Goal: Task Accomplishment & Management: Manage account settings

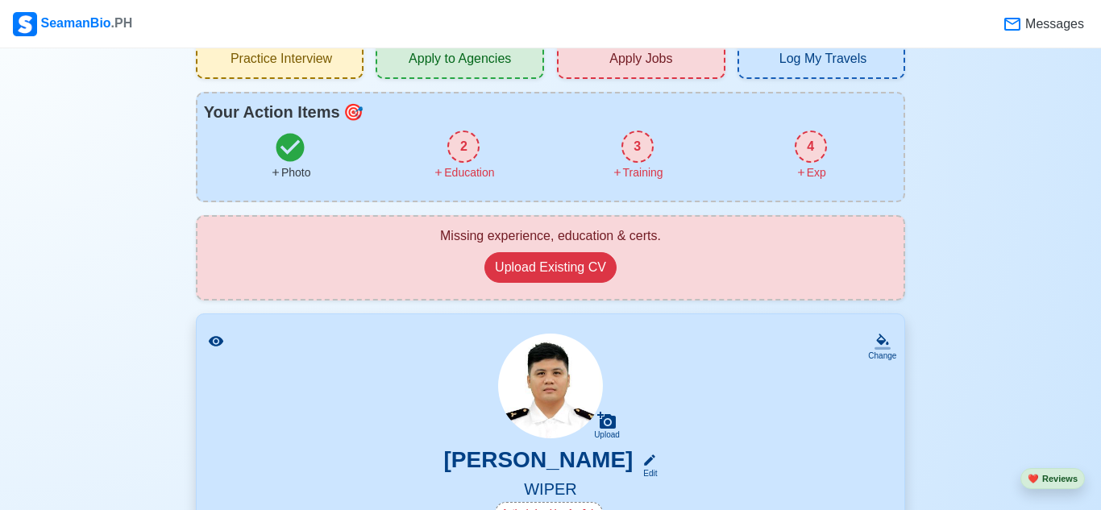
scroll to position [73, 0]
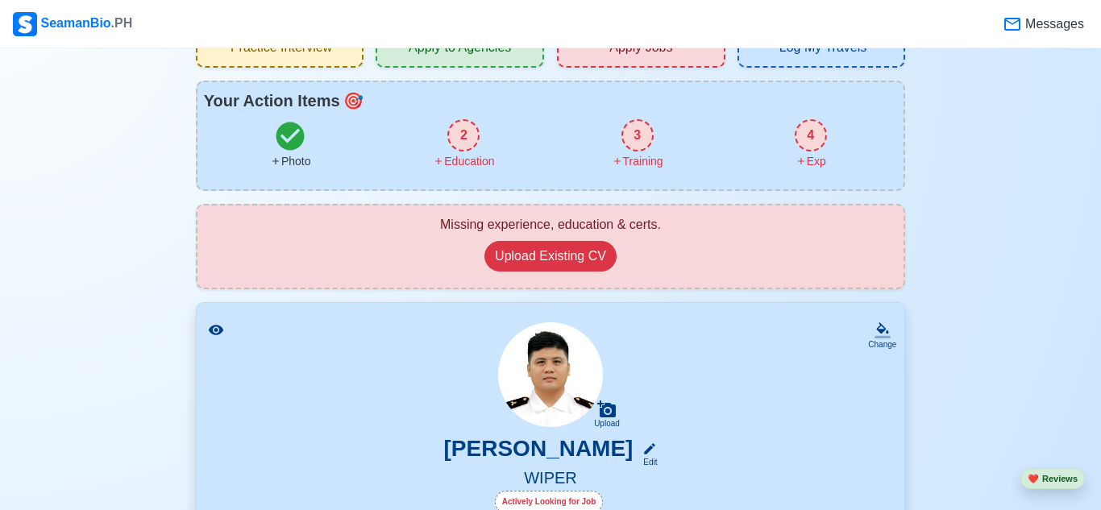
click at [568, 385] on img at bounding box center [550, 374] width 105 height 105
click at [784, 396] on div "Upload [PERSON_NAME] Edit WIPER Actively Looking for Job" at bounding box center [551, 419] width 670 height 194
click at [656, 449] on icon at bounding box center [649, 449] width 15 height 15
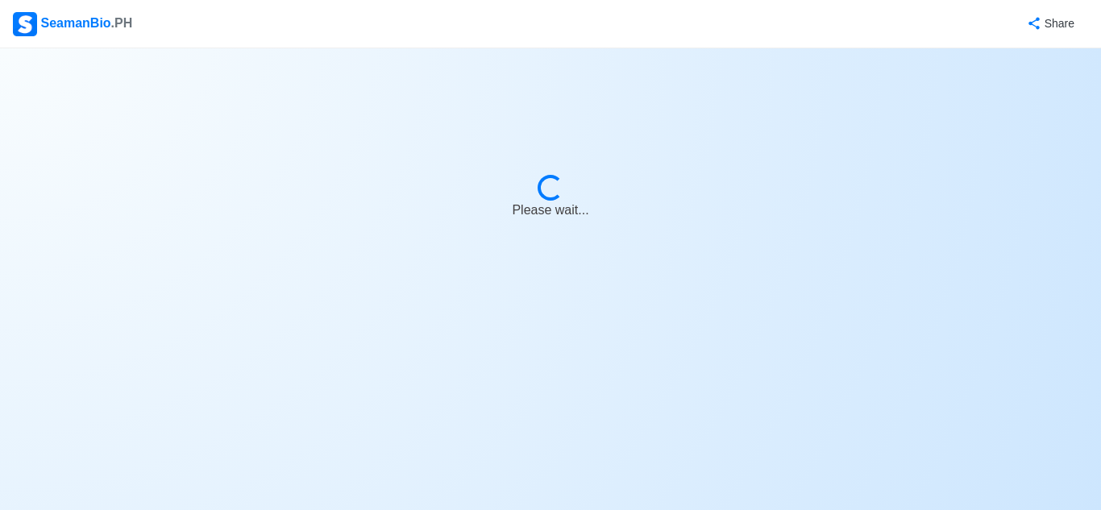
select select "Actively Looking for Job"
select select "Visible for Hiring"
select select "Single"
select select "[DEMOGRAPHIC_DATA]"
select select "PH"
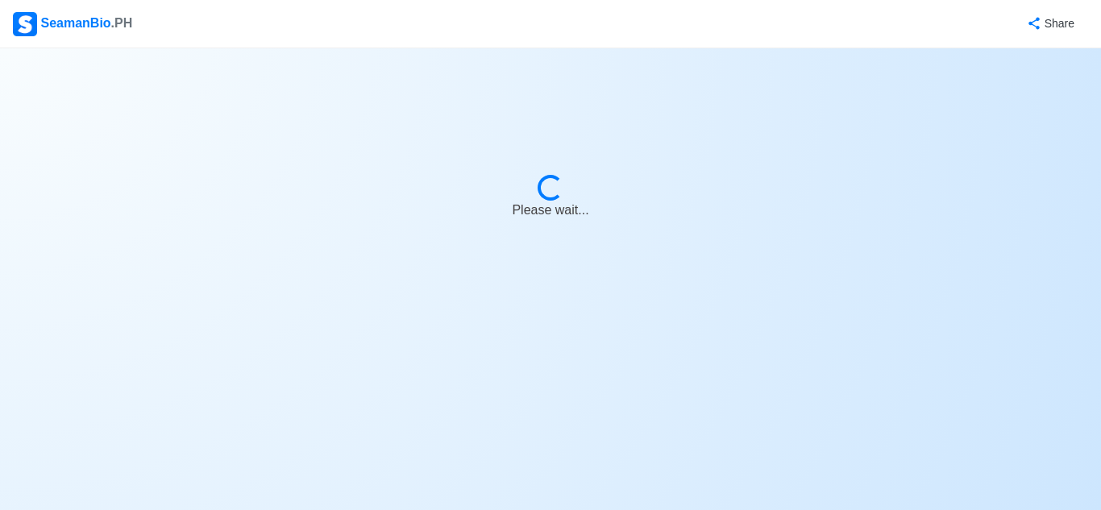
select select "0"
select select "4"
select select "4102416000000"
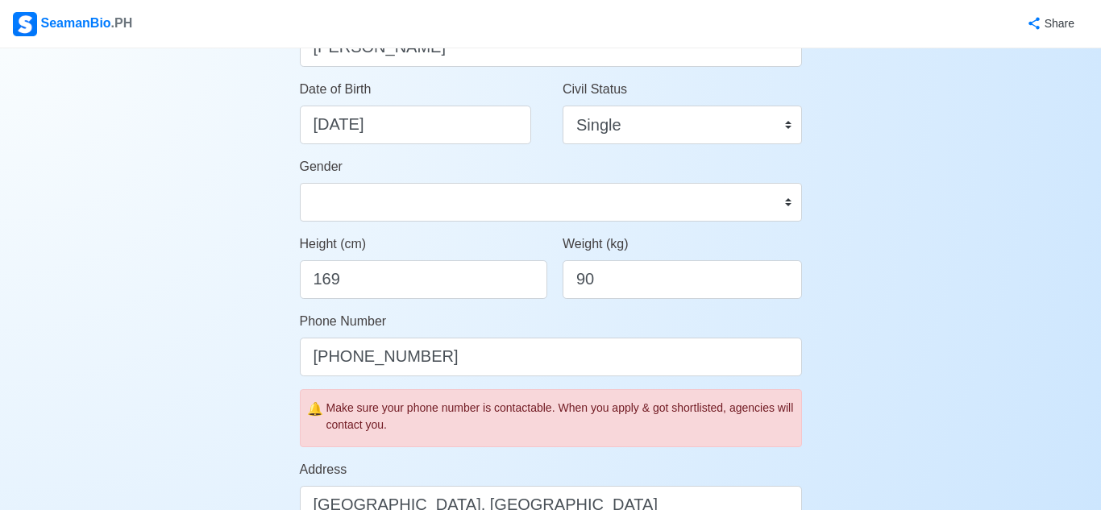
scroll to position [272, 0]
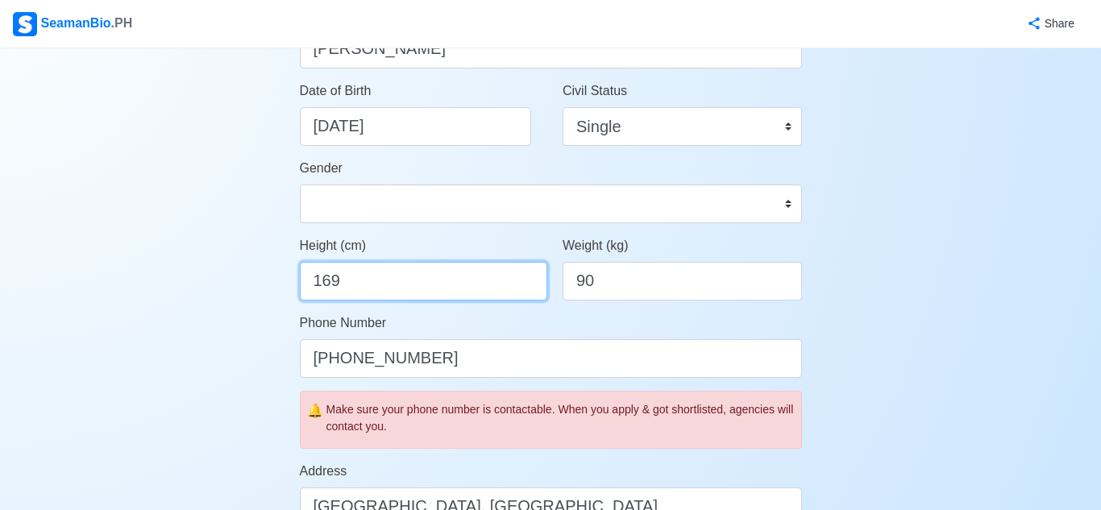
drag, startPoint x: 529, startPoint y: 293, endPoint x: 74, endPoint y: 360, distance: 459.6
click at [74, 360] on div "Account Setup 🗂️ Your Job Status Onboard Actively Looking for Job Not Looking f…" at bounding box center [550, 512] width 1101 height 1470
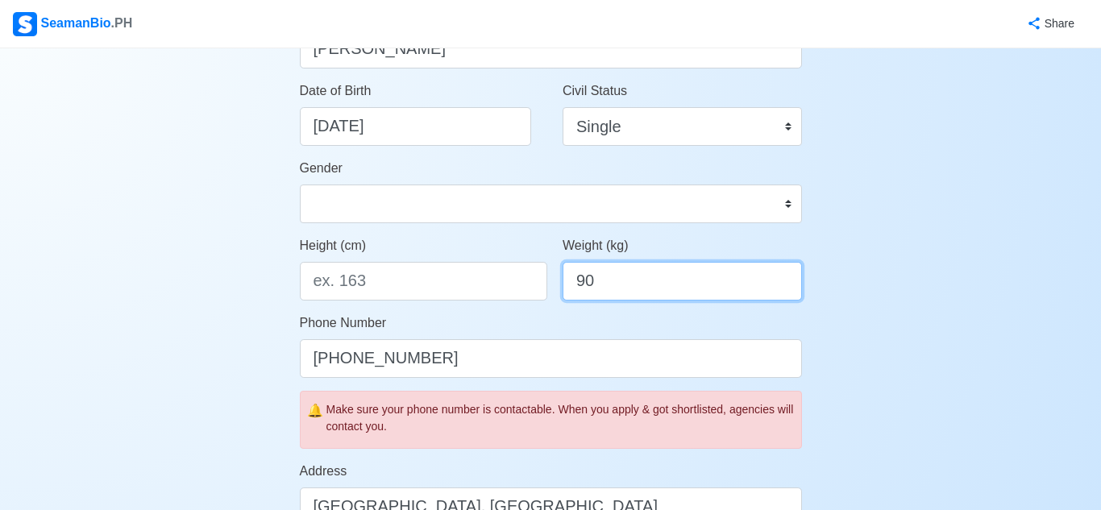
drag, startPoint x: 620, startPoint y: 289, endPoint x: 250, endPoint y: 267, distance: 370.7
click at [262, 272] on div "Account Setup 🗂️ Your Job Status Onboard Actively Looking for Job Not Looking f…" at bounding box center [550, 512] width 1101 height 1470
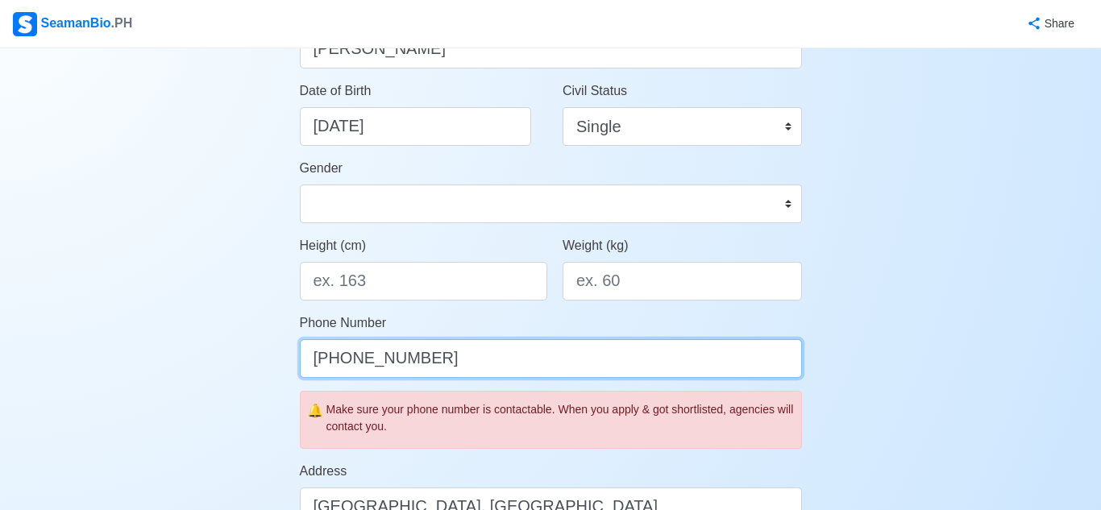
drag, startPoint x: 445, startPoint y: 359, endPoint x: 0, endPoint y: 383, distance: 445.6
click at [0, 396] on div "Account Setup 🗂️ Your Job Status Onboard Actively Looking for Job Not Looking f…" at bounding box center [550, 512] width 1101 height 1470
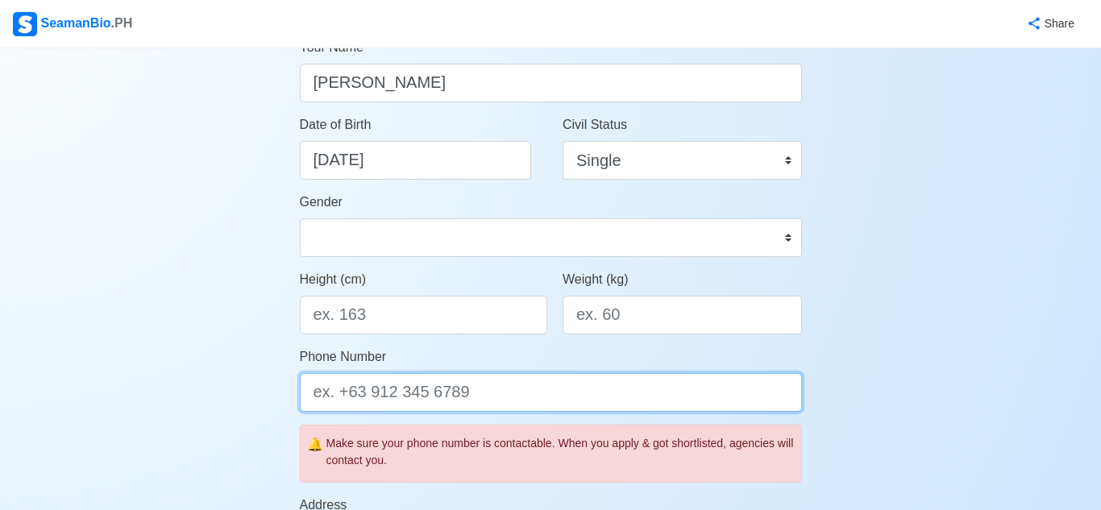
scroll to position [235, 0]
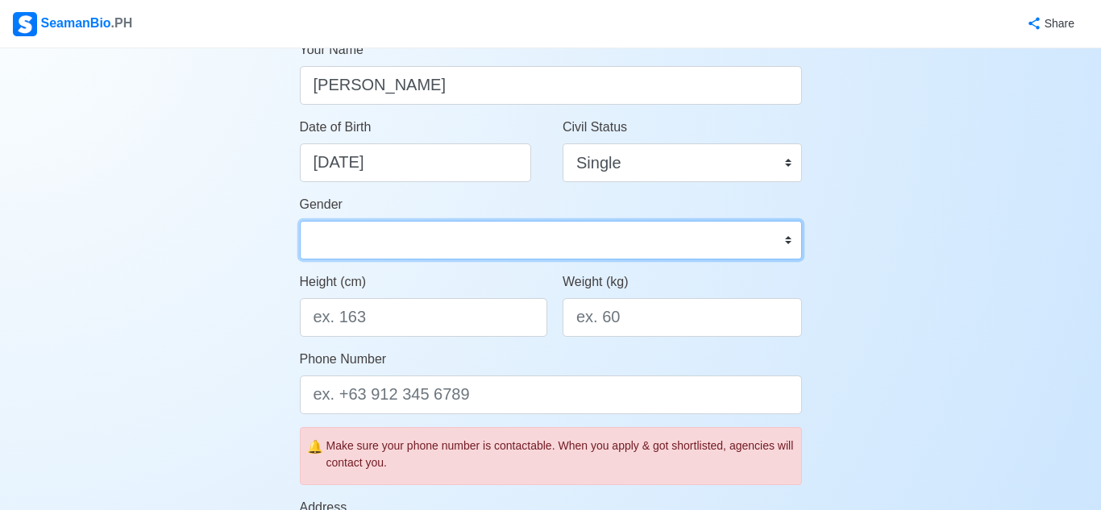
click at [426, 239] on select "[DEMOGRAPHIC_DATA] [DEMOGRAPHIC_DATA]" at bounding box center [551, 240] width 502 height 39
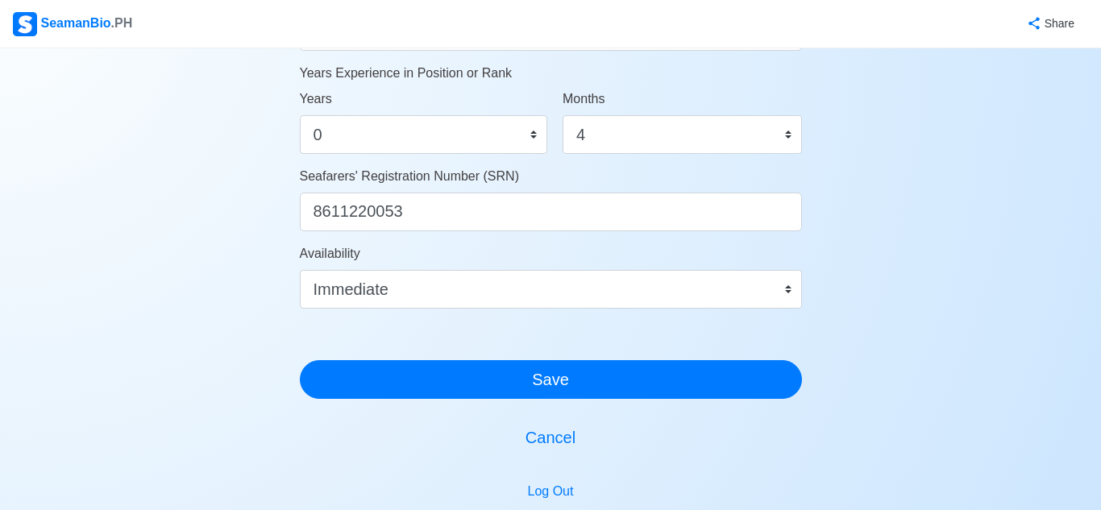
scroll to position [901, 0]
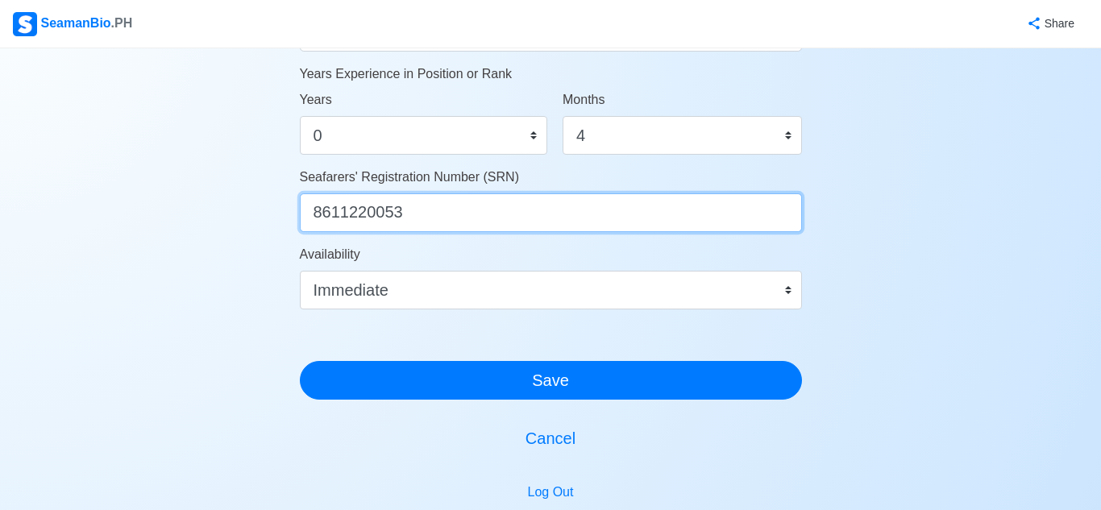
drag, startPoint x: 451, startPoint y: 201, endPoint x: 173, endPoint y: 217, distance: 277.8
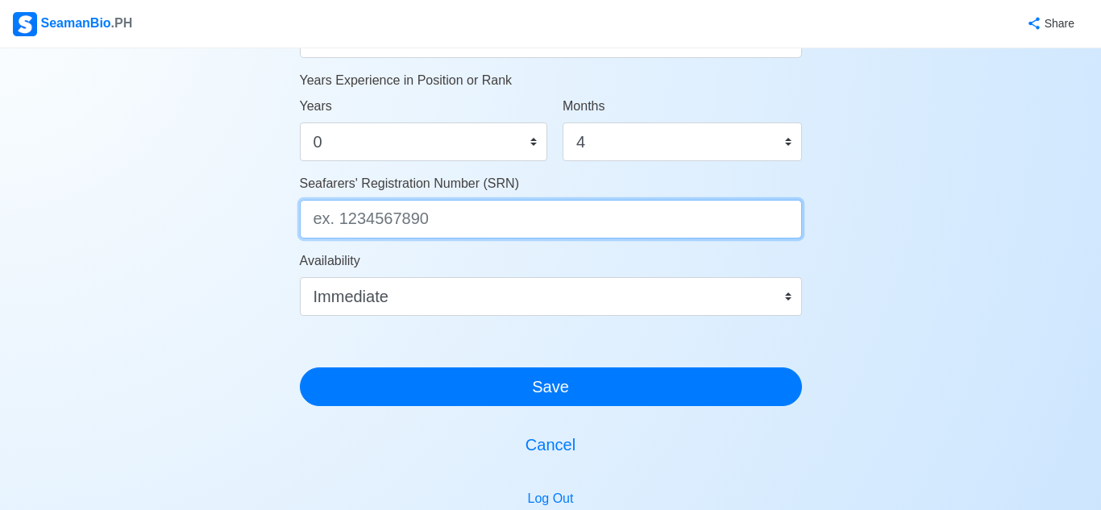
scroll to position [893, 0]
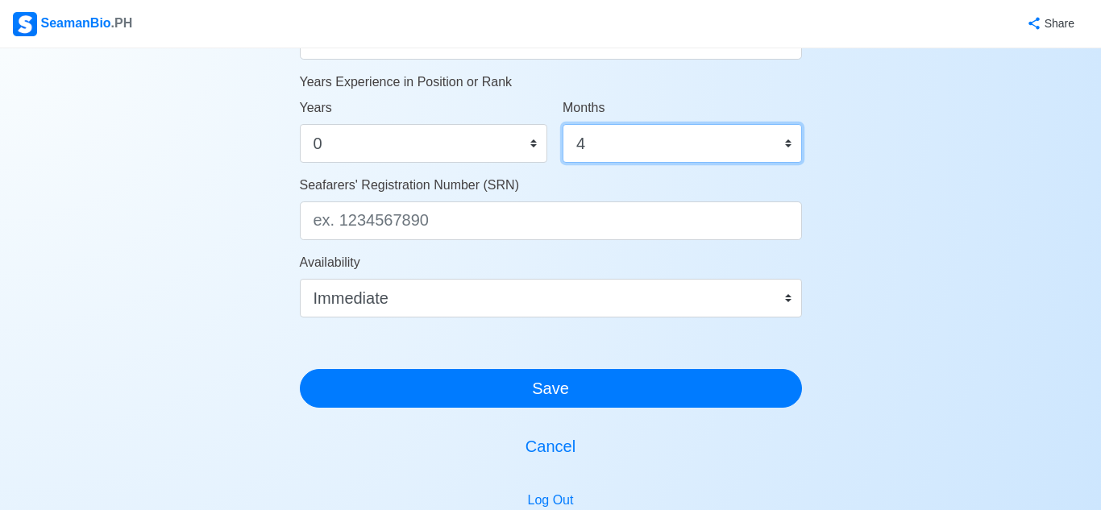
click at [791, 144] on select "0 1 2 3 4 5 6 7 8 9 10 11" at bounding box center [682, 143] width 239 height 39
select select "0"
click at [563, 124] on select "0 1 2 3 4 5 6 7 8 9 10 11" at bounding box center [682, 143] width 239 height 39
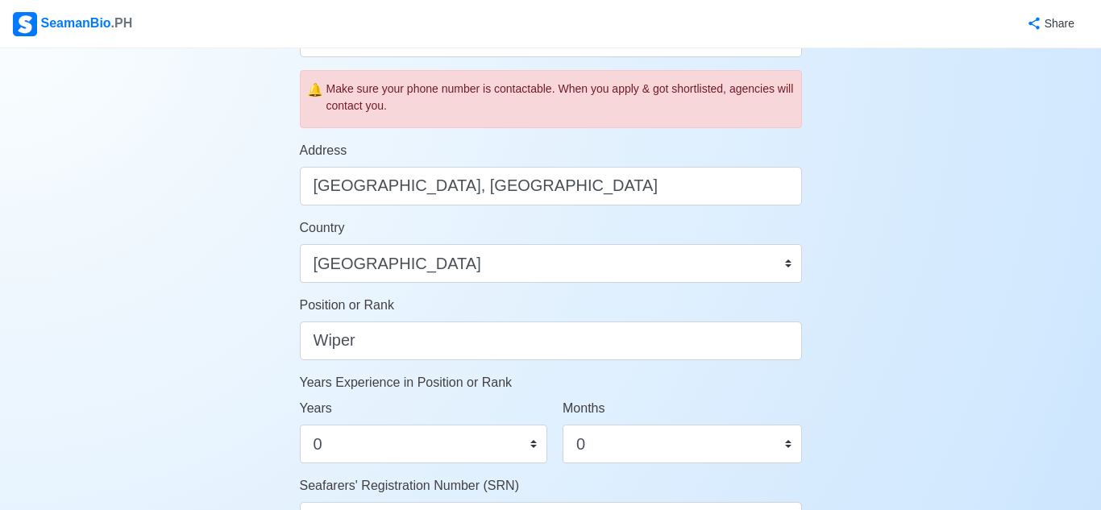
scroll to position [588, 0]
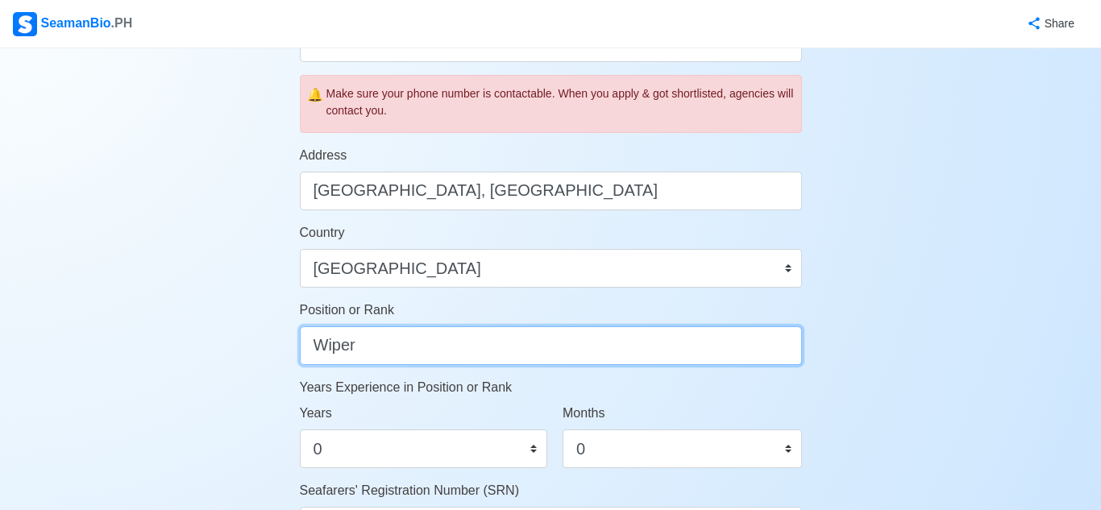
drag, startPoint x: 507, startPoint y: 355, endPoint x: 0, endPoint y: 336, distance: 507.4
click at [0, 336] on div "Account Setup 🗂️ Your Job Status Onboard Actively Looking for Job Not Looking f…" at bounding box center [550, 196] width 1101 height 1470
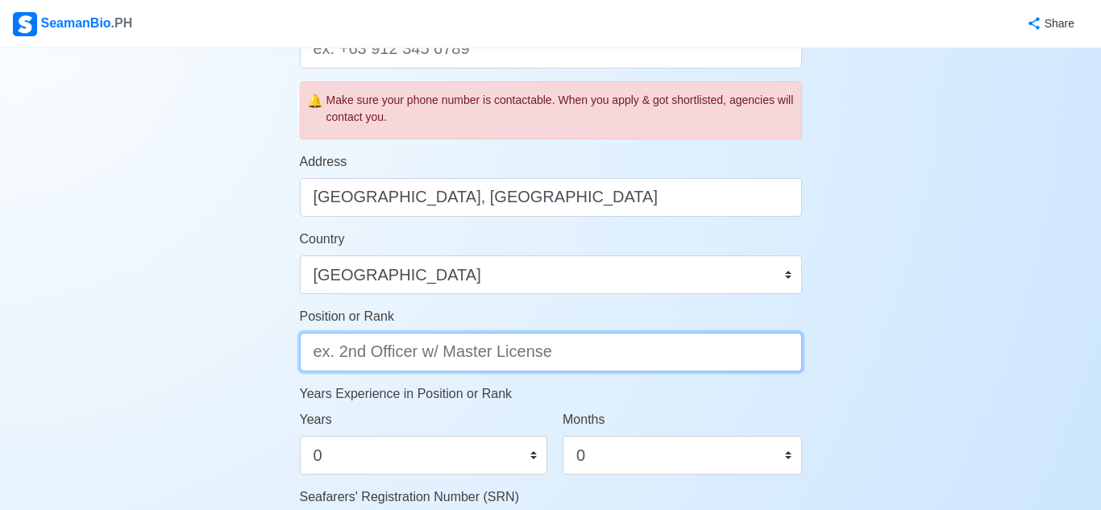
scroll to position [580, 0]
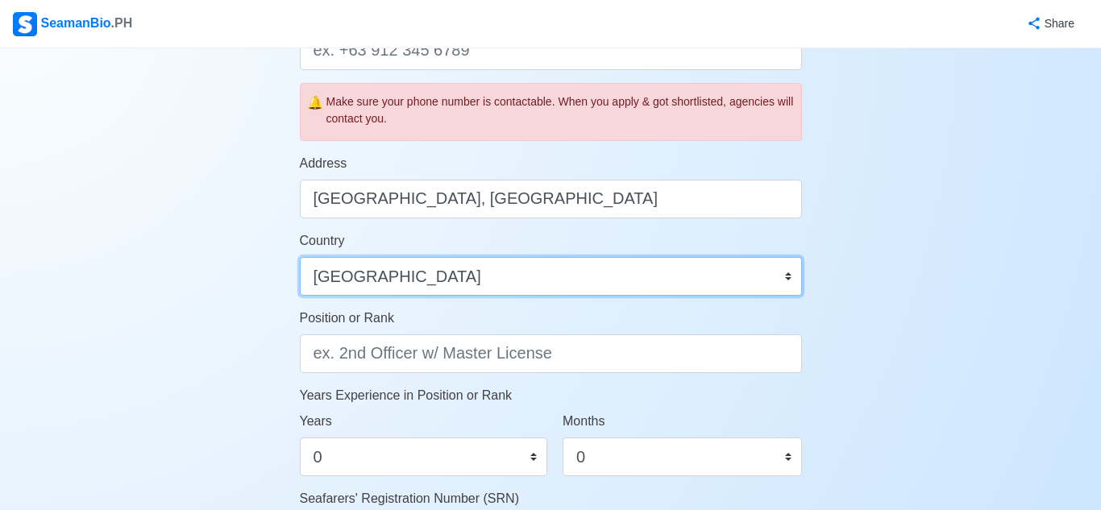
click at [429, 272] on select "[GEOGRAPHIC_DATA] [GEOGRAPHIC_DATA] [GEOGRAPHIC_DATA] [GEOGRAPHIC_DATA] [US_STA…" at bounding box center [551, 276] width 502 height 39
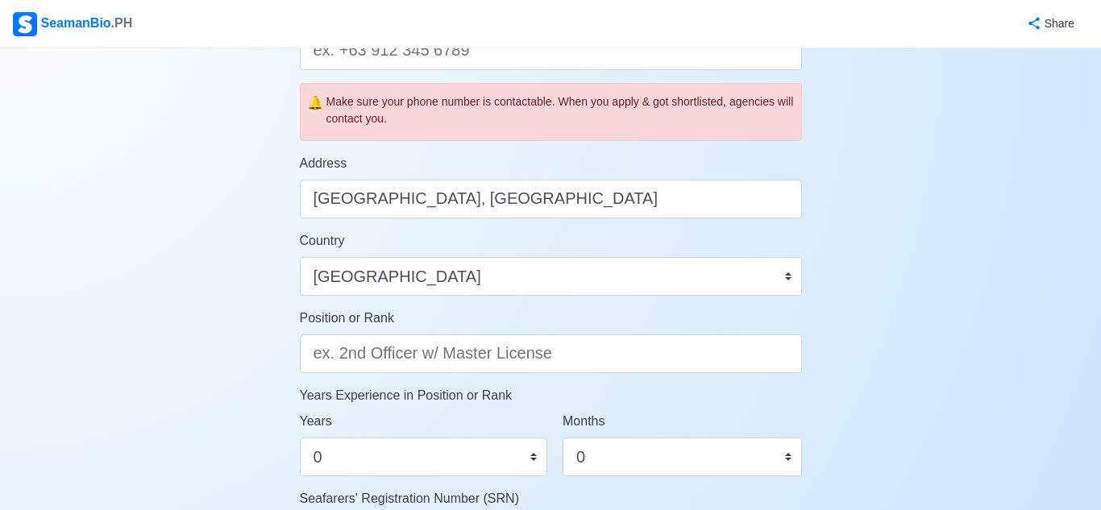
click at [204, 283] on div "Account Setup 🗂️ Your Job Status Onboard Actively Looking for Job Not Looking f…" at bounding box center [550, 204] width 1101 height 1470
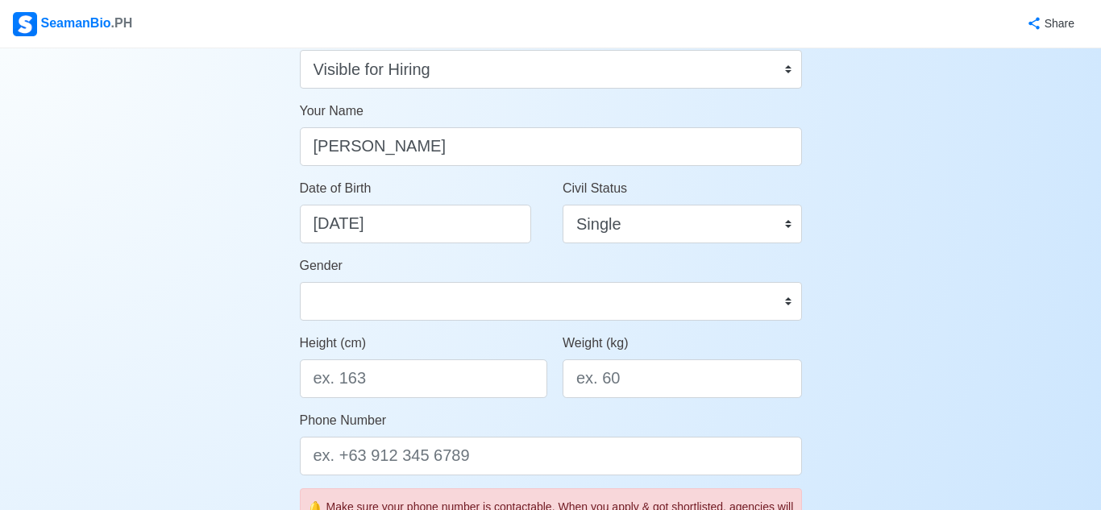
scroll to position [164, 0]
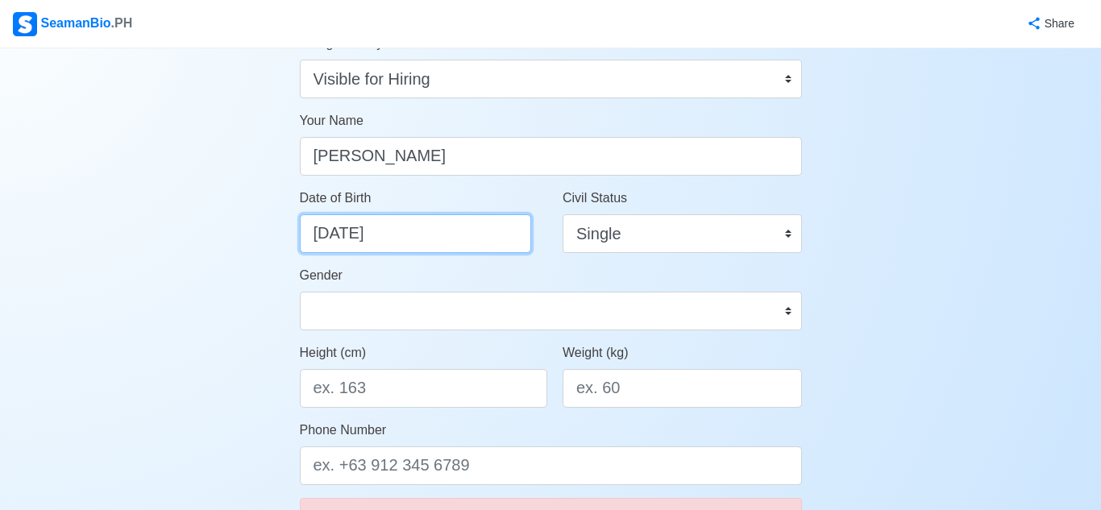
select select "****"
select select "********"
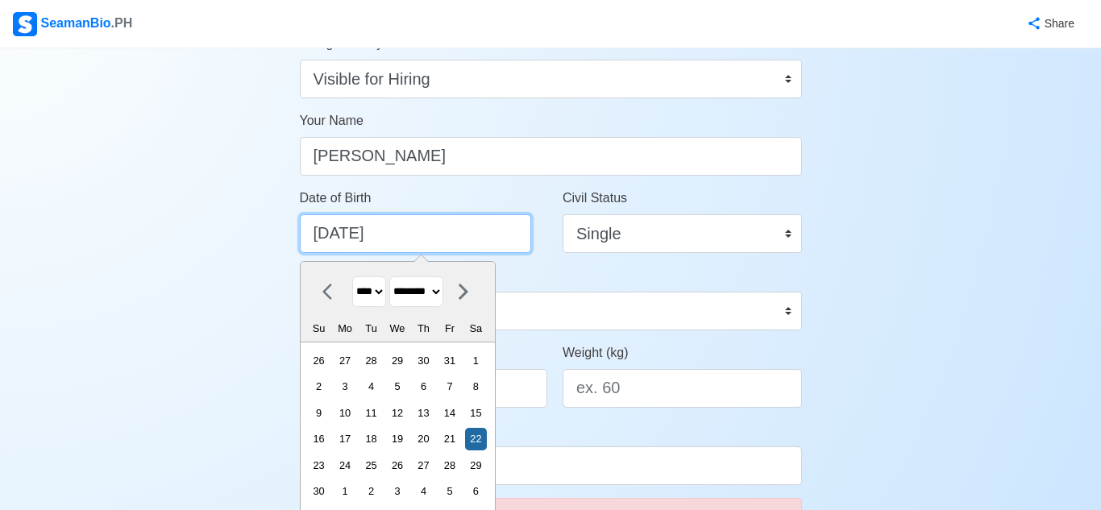
click at [505, 223] on input "[DATE]" at bounding box center [415, 233] width 231 height 39
type input "[DATE]"
select select "****"
type input "11/22/1"
select select "****"
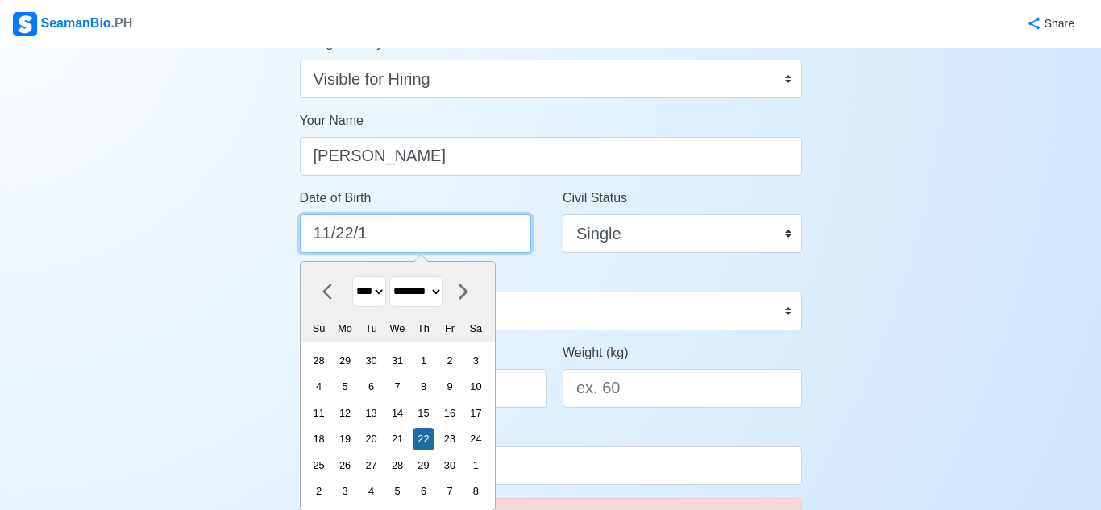
type input "11/22/"
select select "****"
type input "1"
select select "*******"
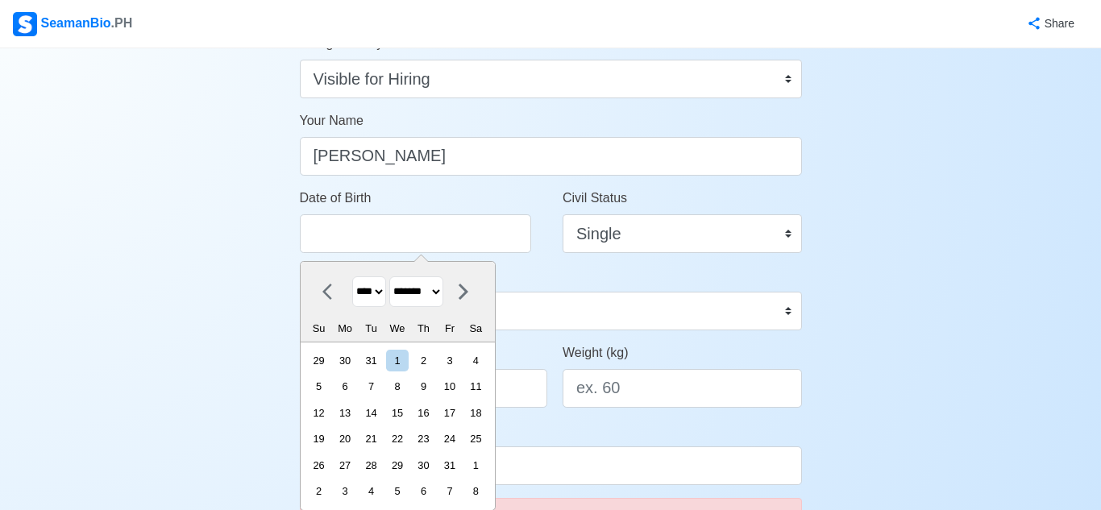
type input "[DATE]"
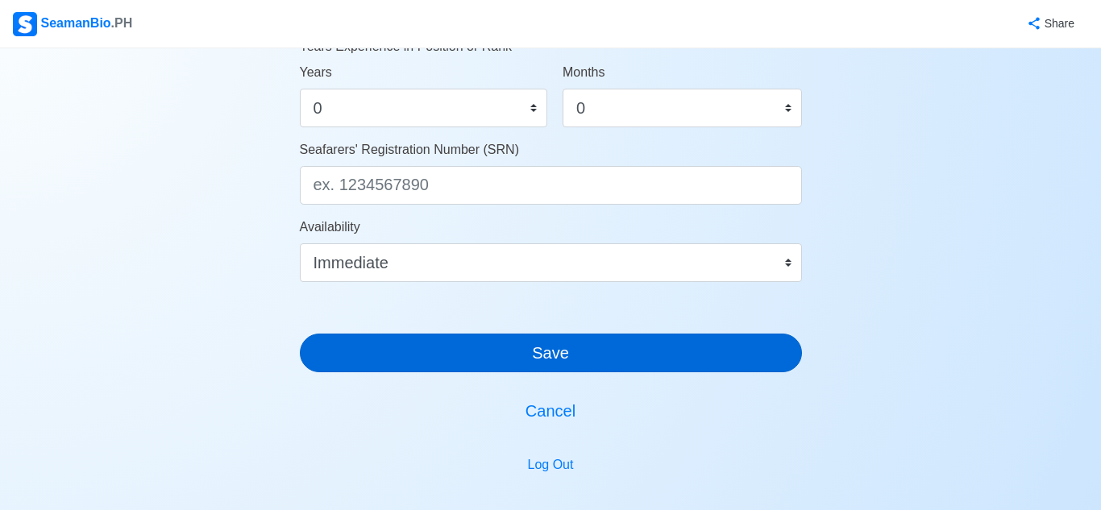
scroll to position [929, 0]
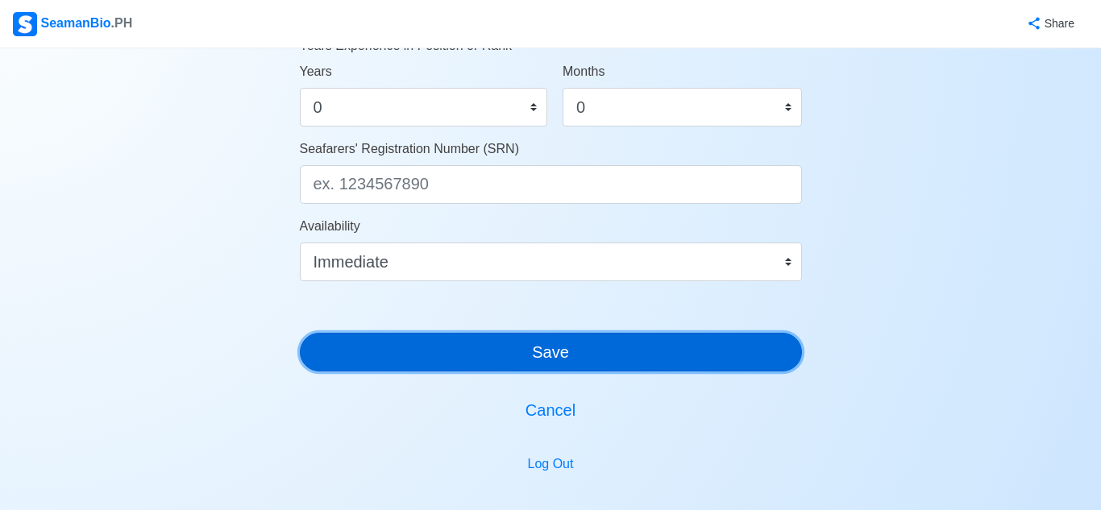
click at [616, 353] on button "Save" at bounding box center [551, 352] width 502 height 39
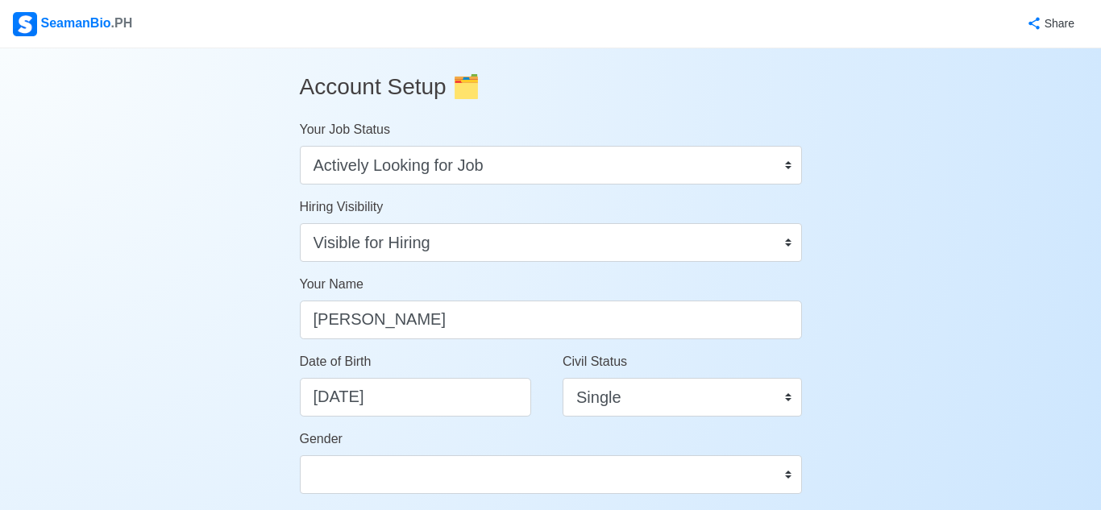
scroll to position [0, 0]
